Goal: Information Seeking & Learning: Learn about a topic

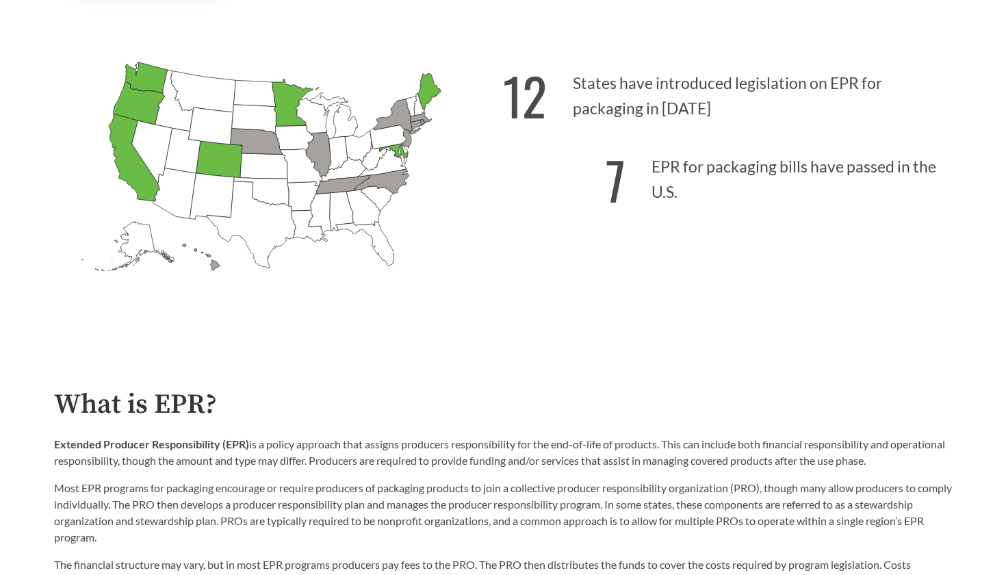
scroll to position [582, 0]
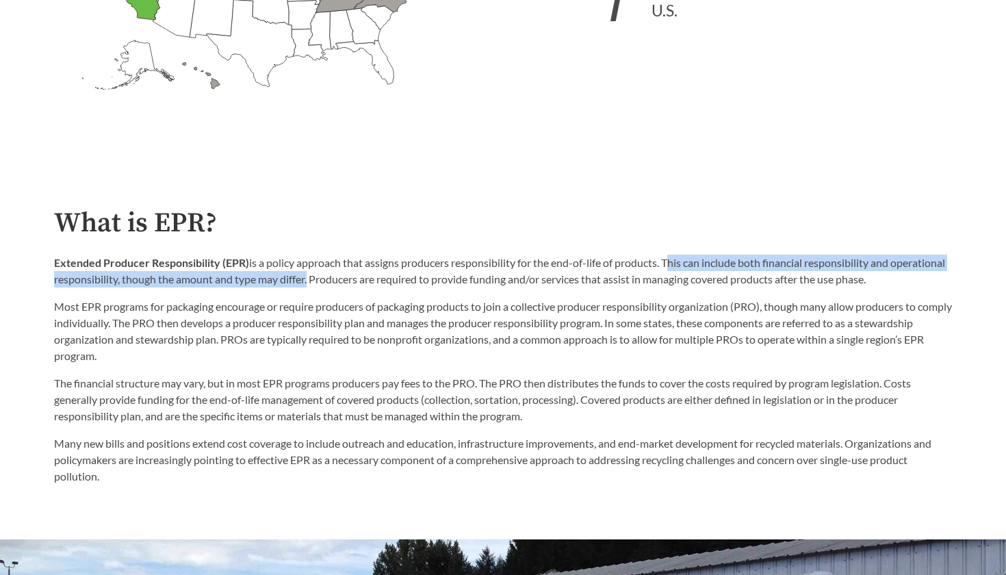
drag, startPoint x: 670, startPoint y: 261, endPoint x: 363, endPoint y: 281, distance: 307.2
click at [363, 281] on p "Extended Producer Responsibility (EPR) is a policy approach that assigns produc…" at bounding box center [503, 270] width 898 height 33
copy p "This can include both financial responsibility and operational responsibility, …"
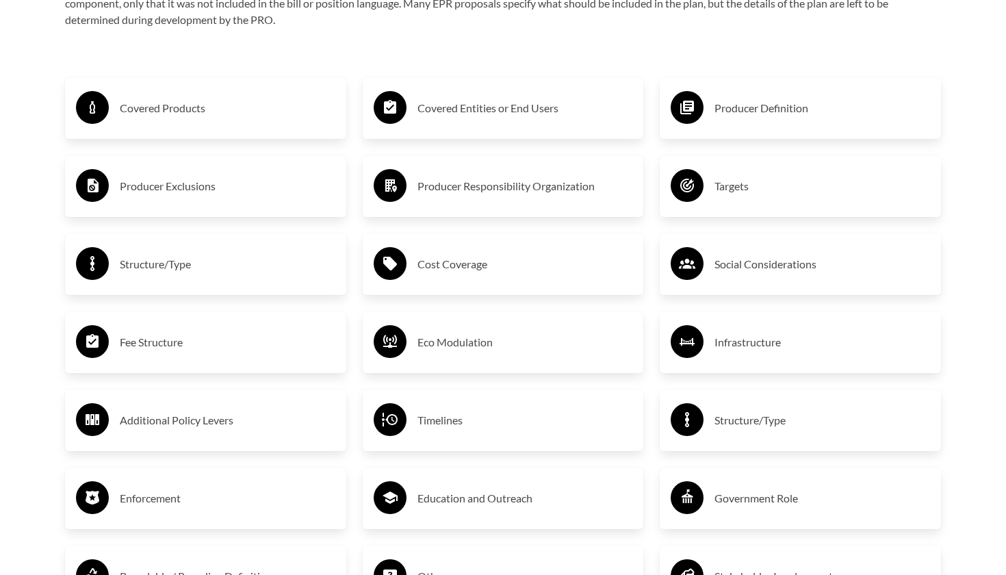
scroll to position [2340, 0]
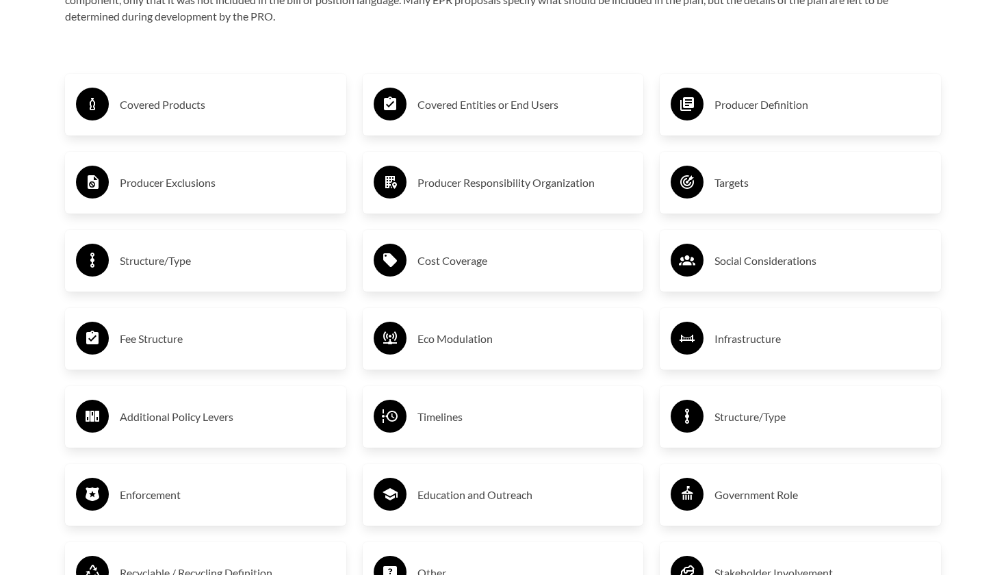
click at [187, 103] on h3 "Covered Products" at bounding box center [227, 105] width 215 height 22
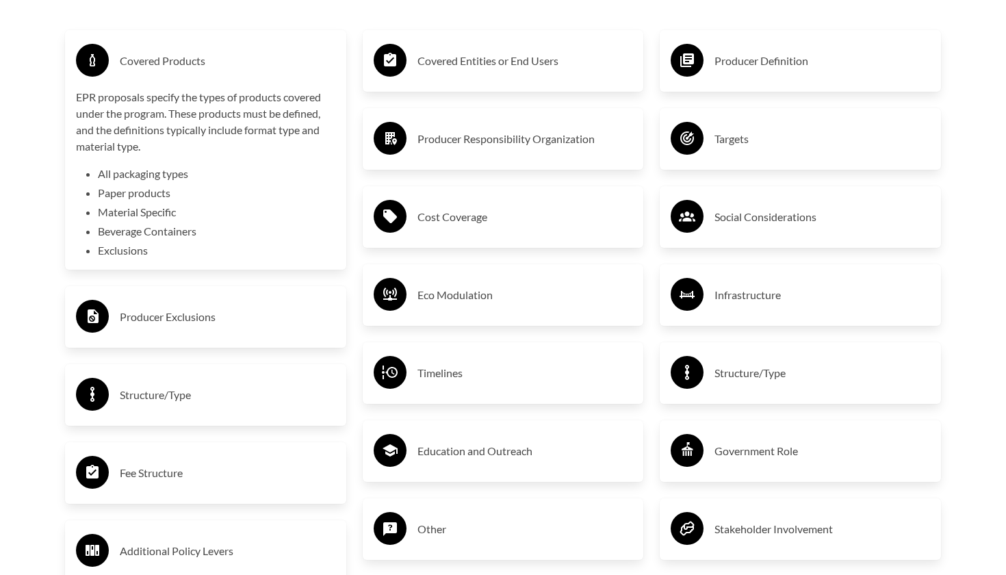
scroll to position [2390, 0]
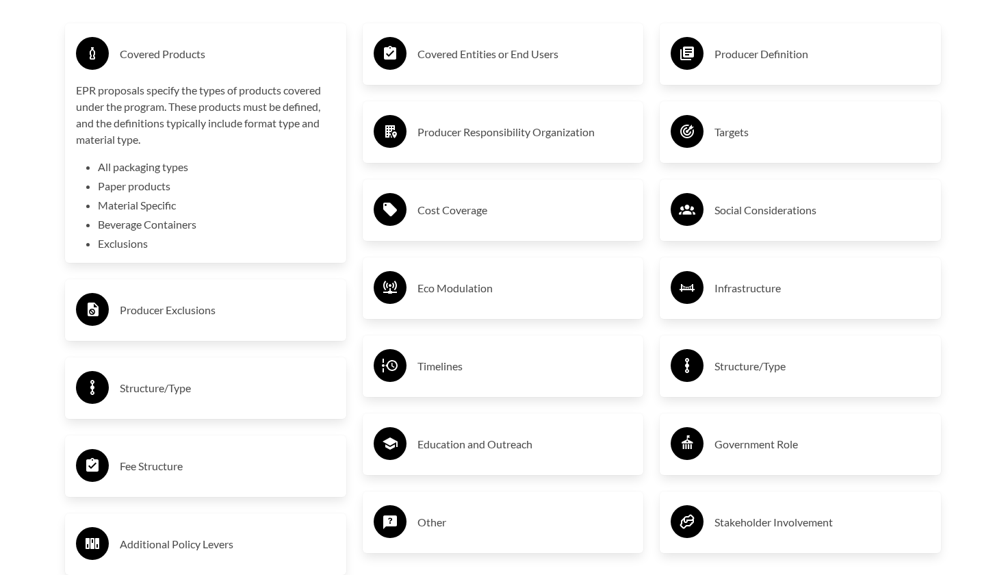
click at [229, 300] on h3 "Producer Exclusions" at bounding box center [227, 310] width 215 height 22
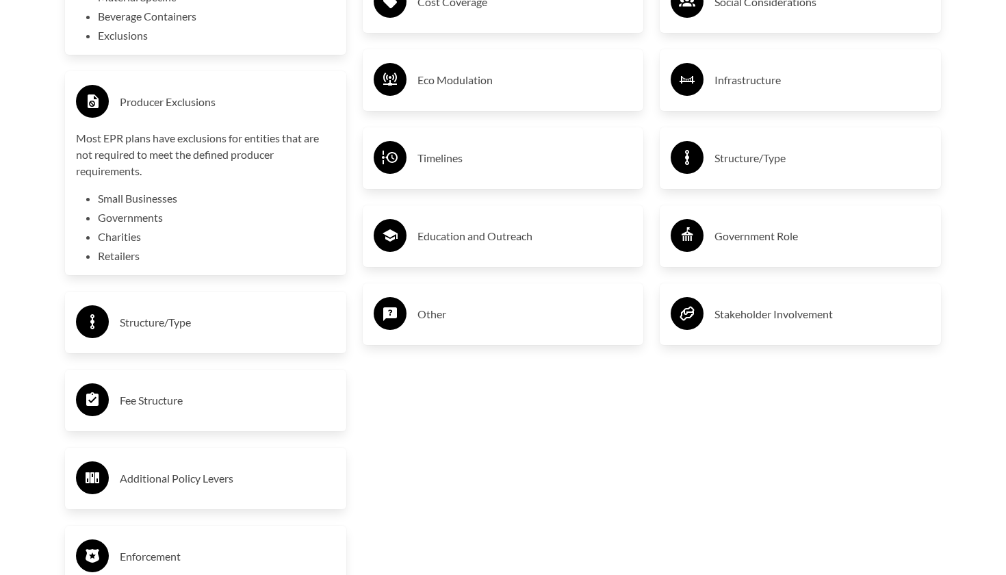
scroll to position [2666, 0]
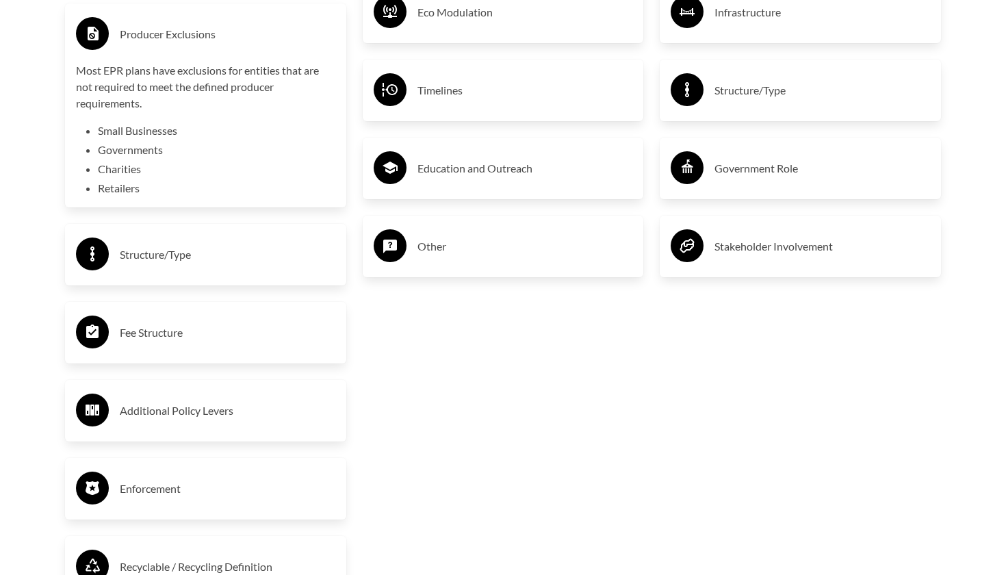
click at [206, 254] on h3 "Structure/Type" at bounding box center [227, 255] width 215 height 22
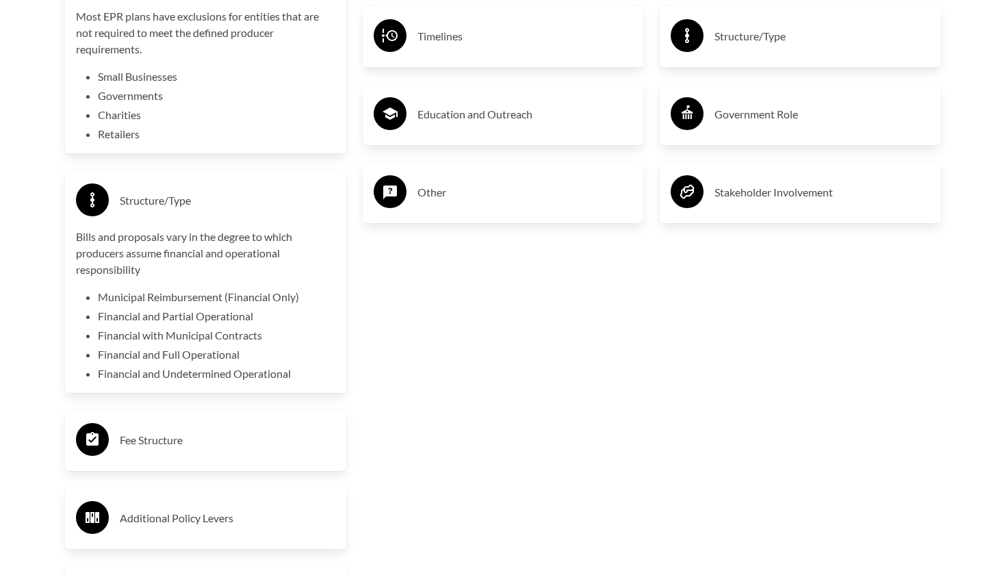
scroll to position [2723, 0]
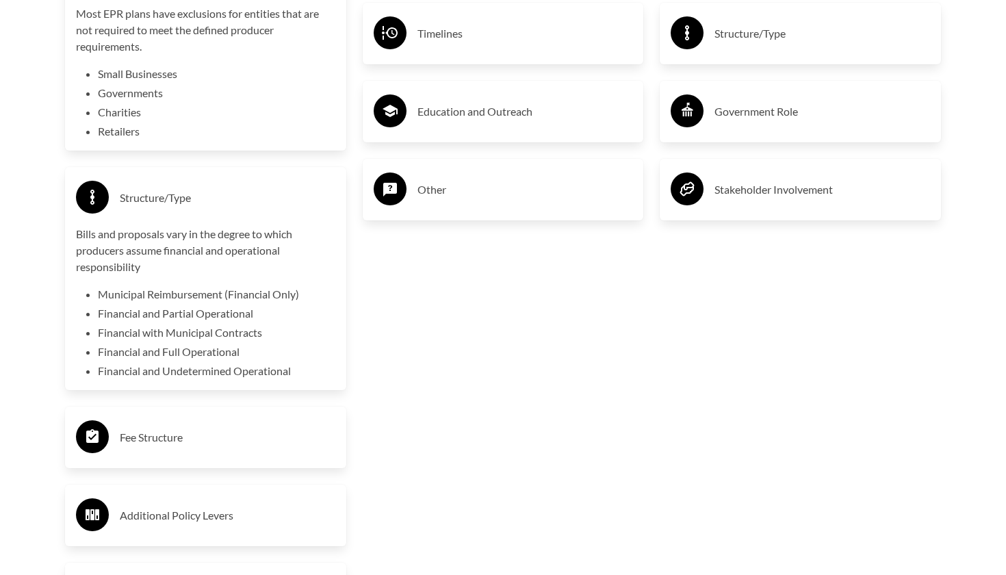
click at [251, 429] on h3 "Fee Structure" at bounding box center [227, 437] width 215 height 22
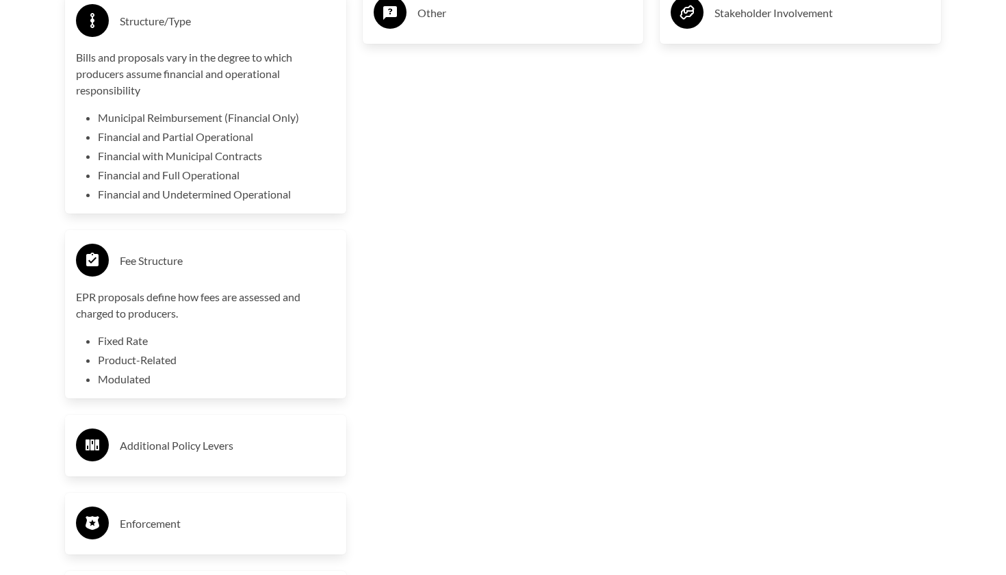
scroll to position [2901, 0]
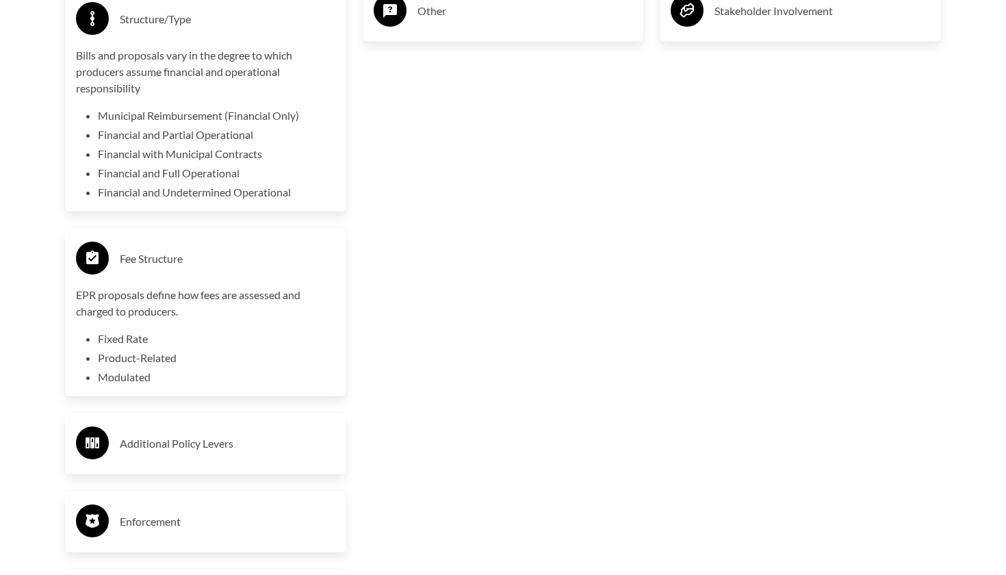
click at [251, 429] on div "Additional Policy Levers" at bounding box center [205, 443] width 259 height 40
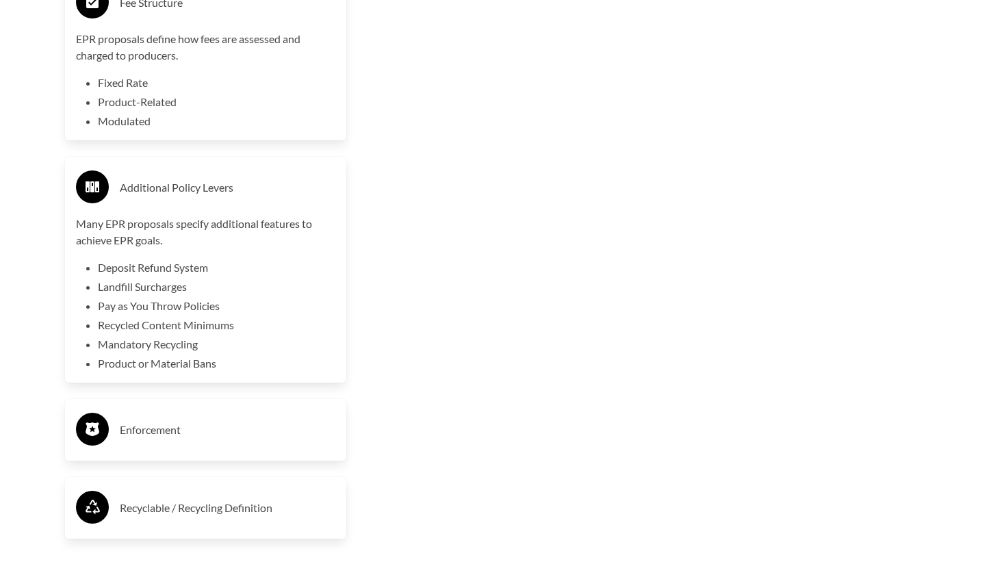
scroll to position [3158, 0]
click at [244, 450] on div "Enforcement" at bounding box center [205, 429] width 281 height 62
click at [242, 430] on h3 "Enforcement" at bounding box center [227, 429] width 215 height 22
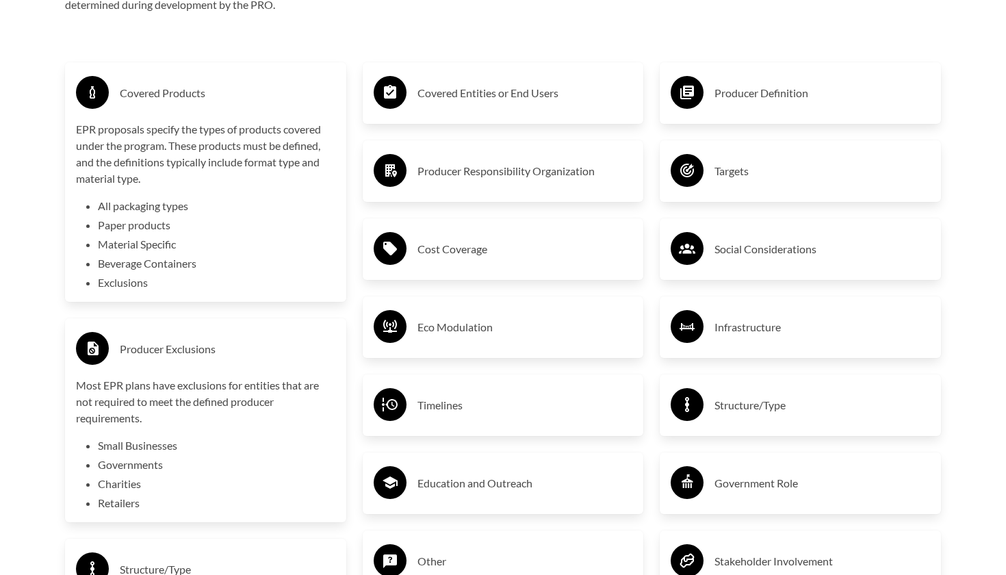
scroll to position [2217, 0]
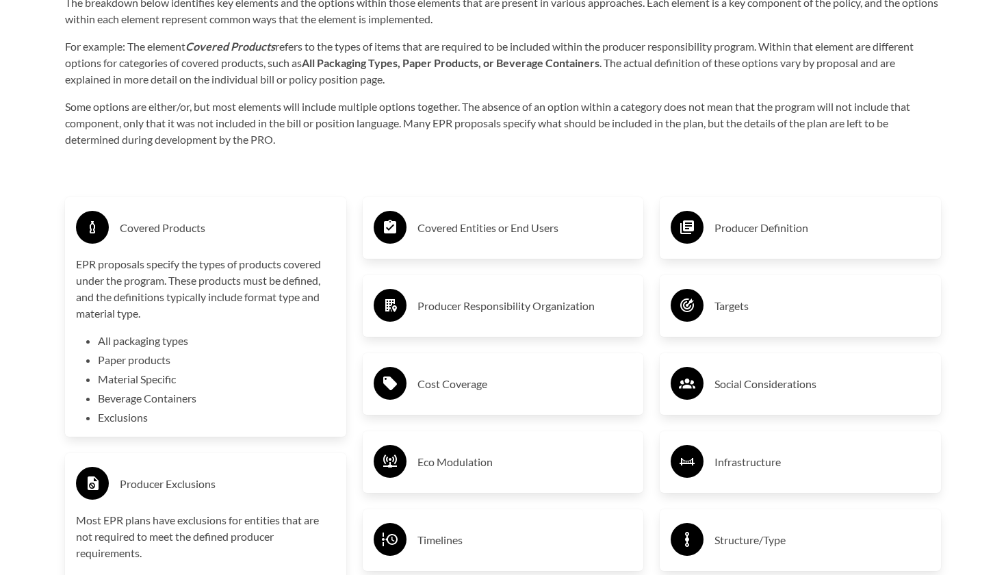
click at [462, 244] on div "Covered Entities or End Users" at bounding box center [503, 228] width 259 height 40
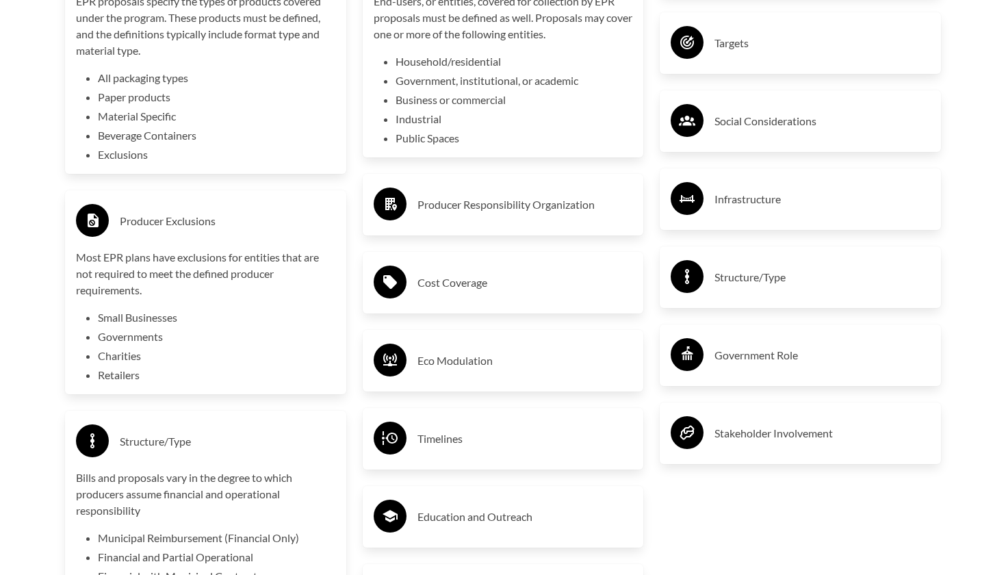
scroll to position [2503, 0]
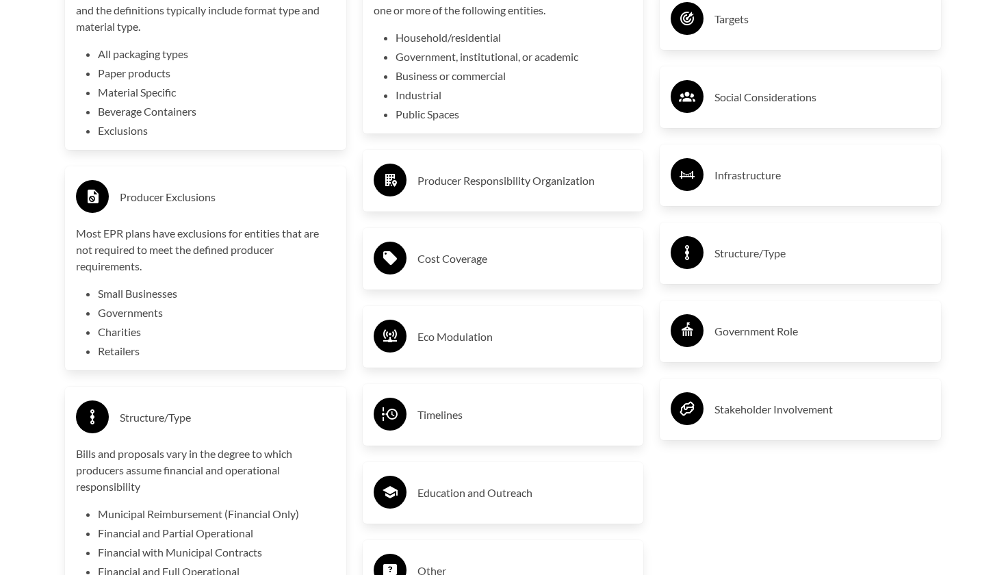
click at [576, 207] on div "Producer Responsibility Organization" at bounding box center [503, 181] width 281 height 62
click at [562, 170] on h3 "Producer Responsibility Organization" at bounding box center [524, 181] width 215 height 22
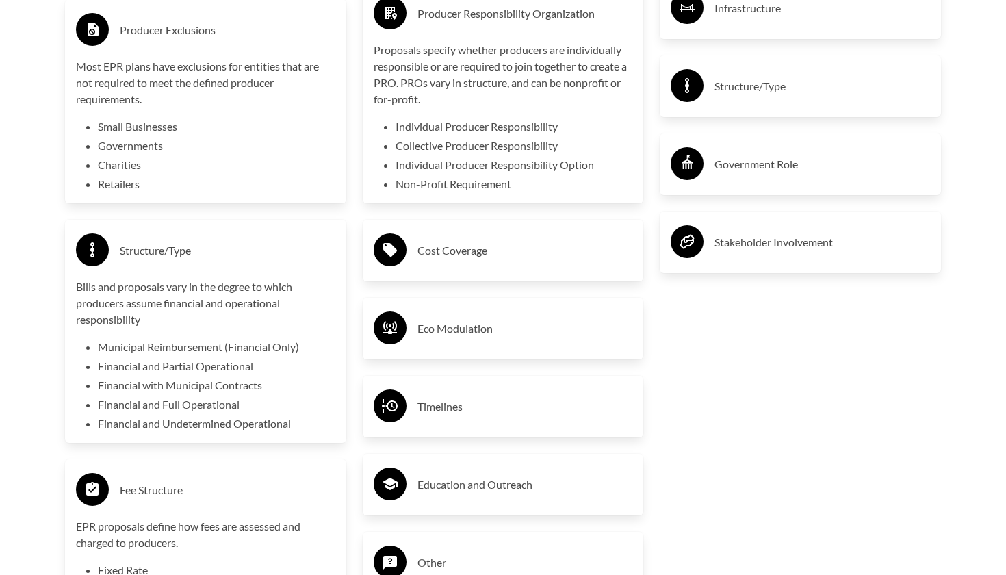
scroll to position [2685, 0]
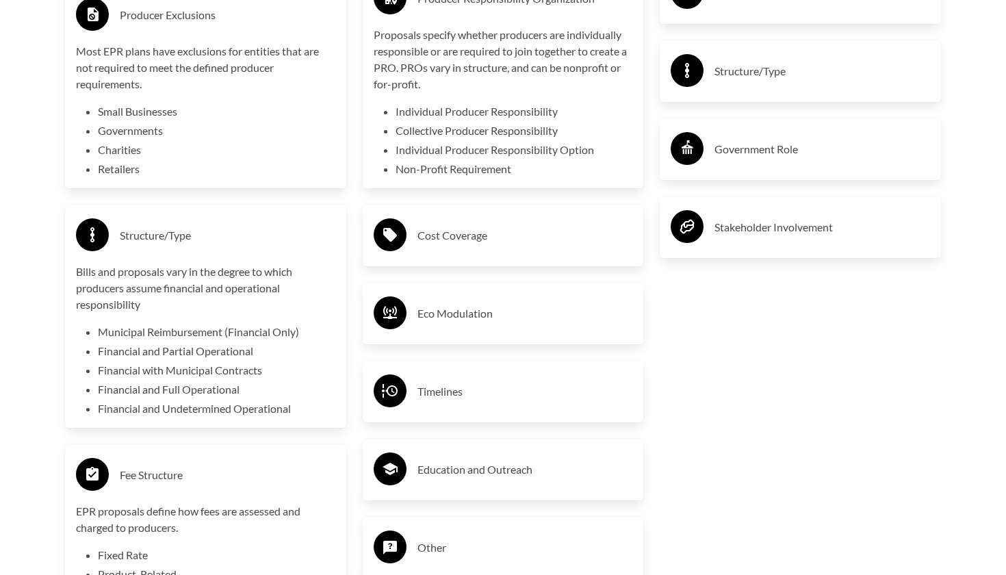
click at [529, 216] on div "Cost Coverage" at bounding box center [503, 235] width 259 height 40
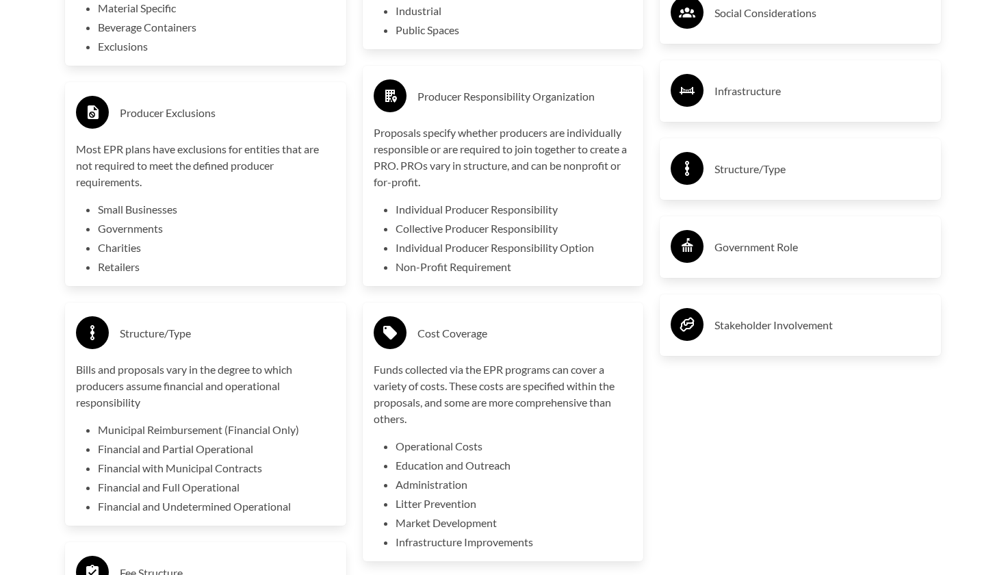
scroll to position [2364, 0]
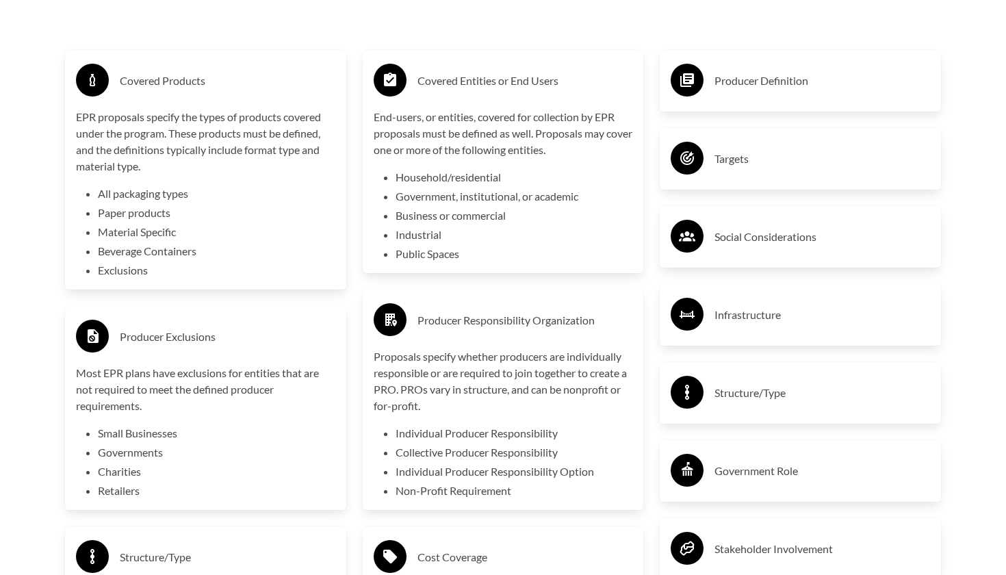
click at [771, 74] on h3 "Producer Definition" at bounding box center [821, 81] width 215 height 22
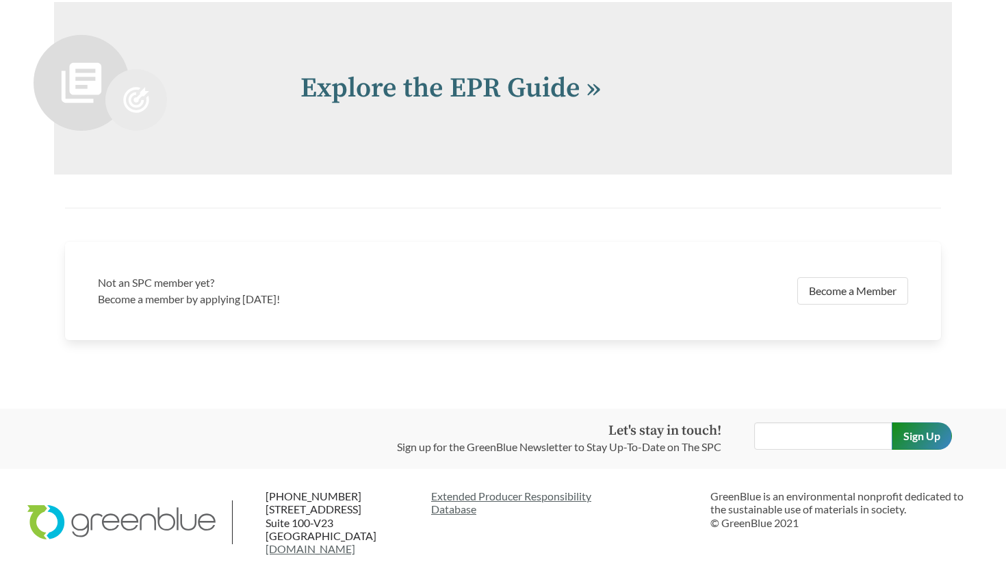
scroll to position [3830, 0]
click at [464, 77] on link "Explore the EPR Guide »" at bounding box center [450, 89] width 300 height 34
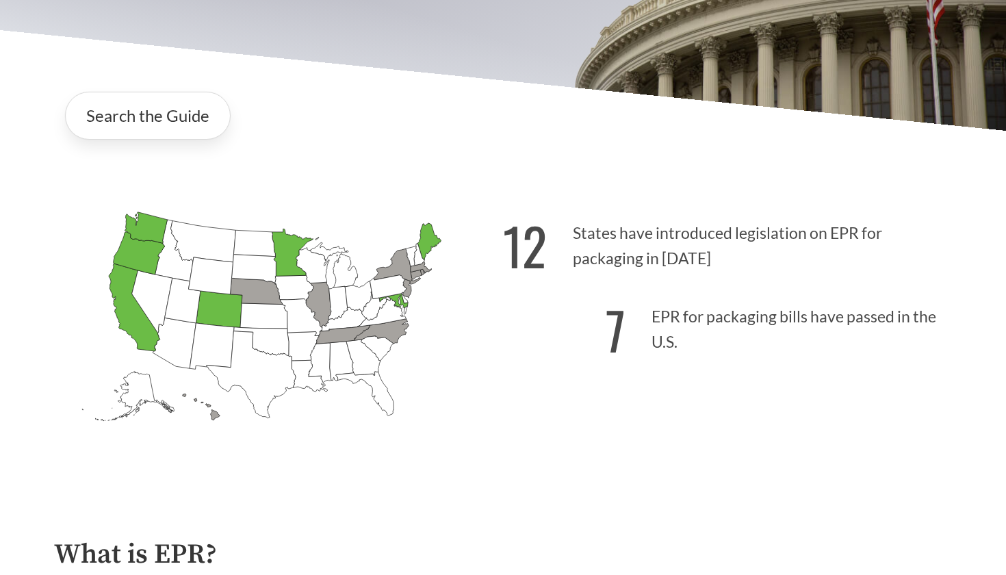
scroll to position [229, 0]
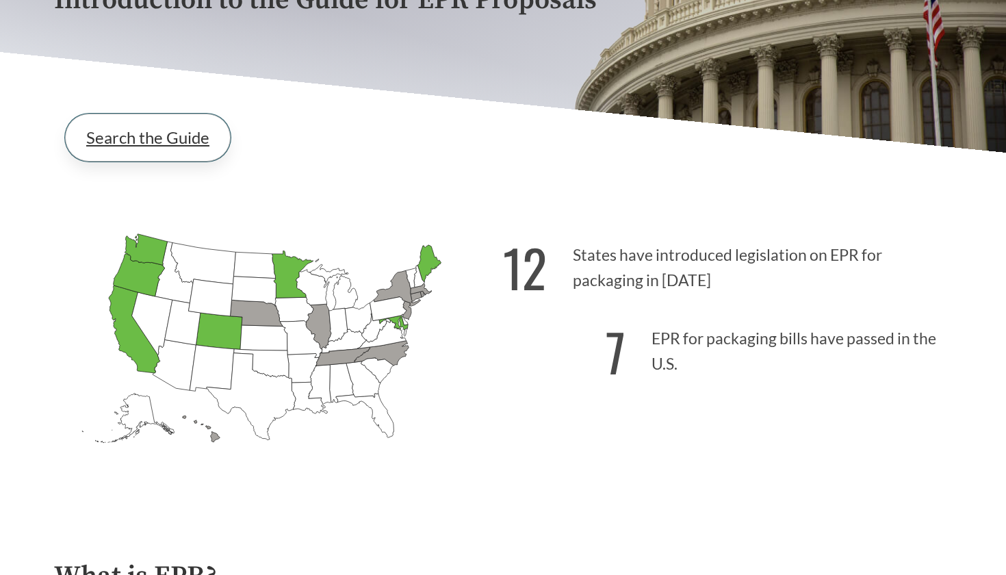
click at [133, 143] on link "Search the Guide" at bounding box center [148, 138] width 166 height 48
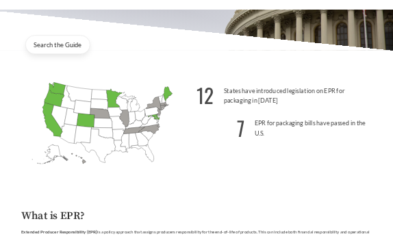
scroll to position [278, 0]
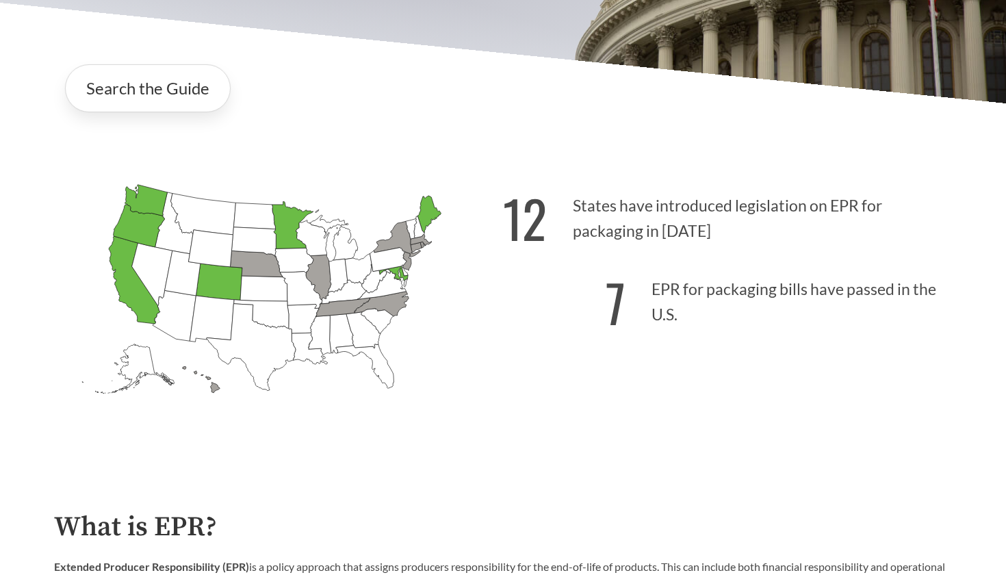
click at [228, 285] on icon "[US_STATE] Passed: 1" at bounding box center [219, 281] width 47 height 37
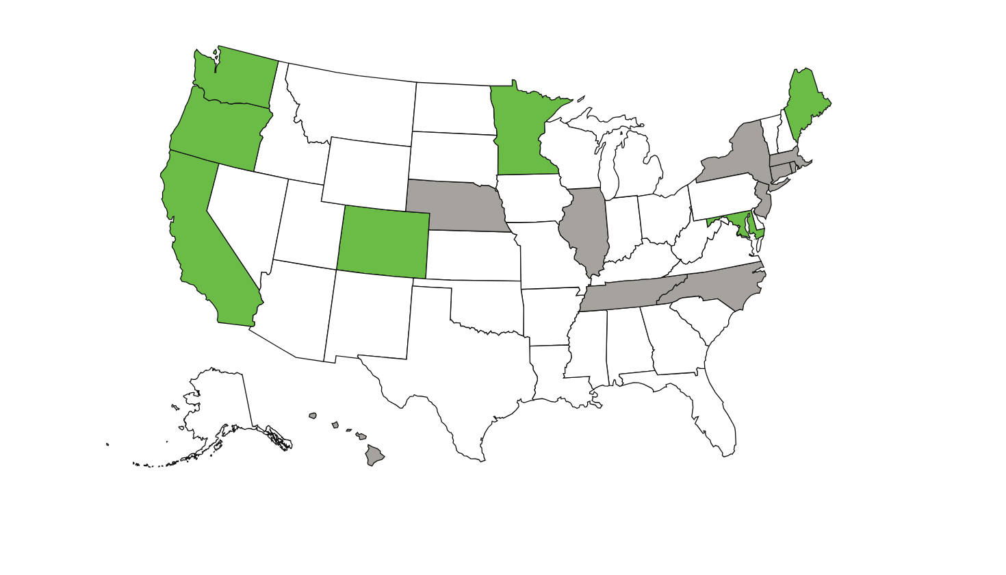
scroll to position [329, 0]
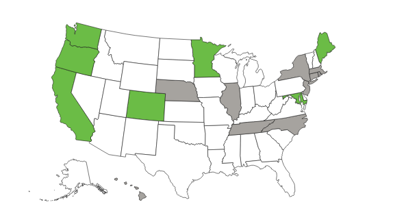
click at [117, 103] on icon "[US_STATE] Introduced:" at bounding box center [114, 98] width 31 height 38
click at [146, 109] on icon "[US_STATE] Passed: 1" at bounding box center [146, 105] width 40 height 31
click at [148, 105] on icon "[US_STATE] Passed: 1" at bounding box center [146, 105] width 40 height 31
